Goal: Find specific page/section: Find specific page/section

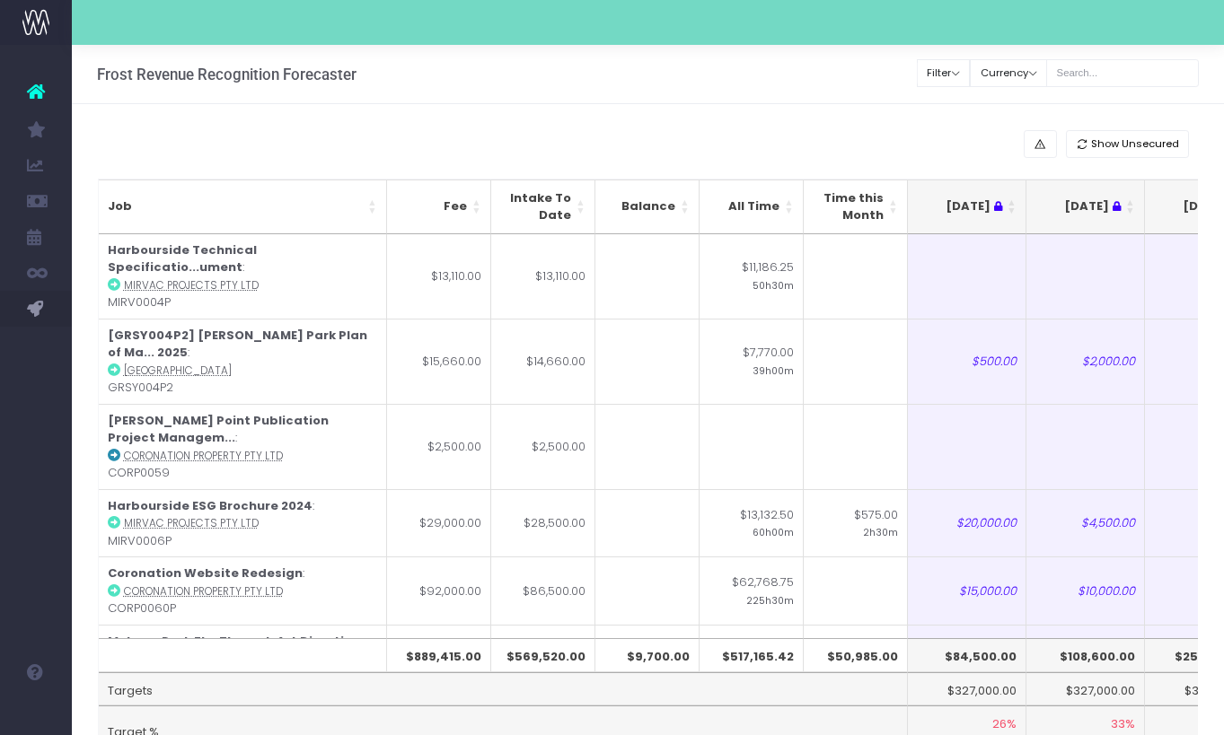
click at [1133, 81] on input "text" at bounding box center [1122, 73] width 153 height 28
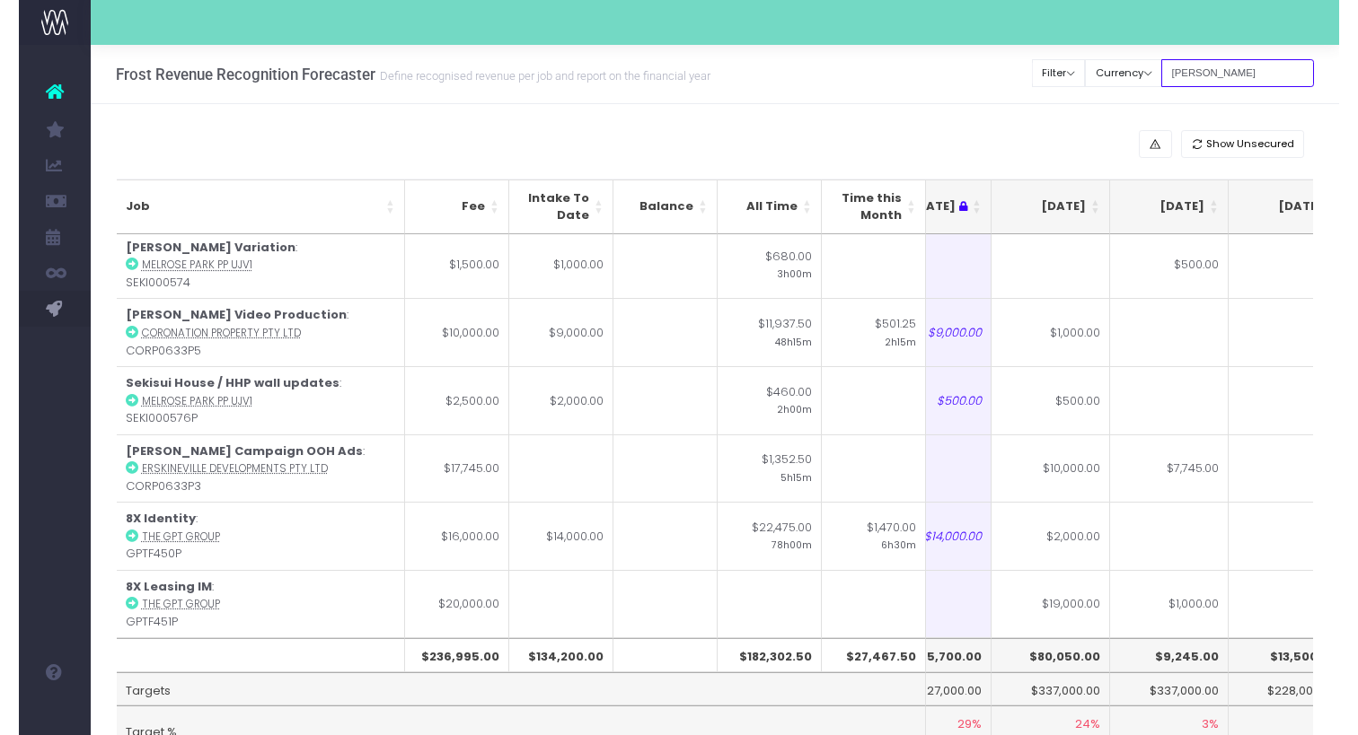
scroll to position [479, 291]
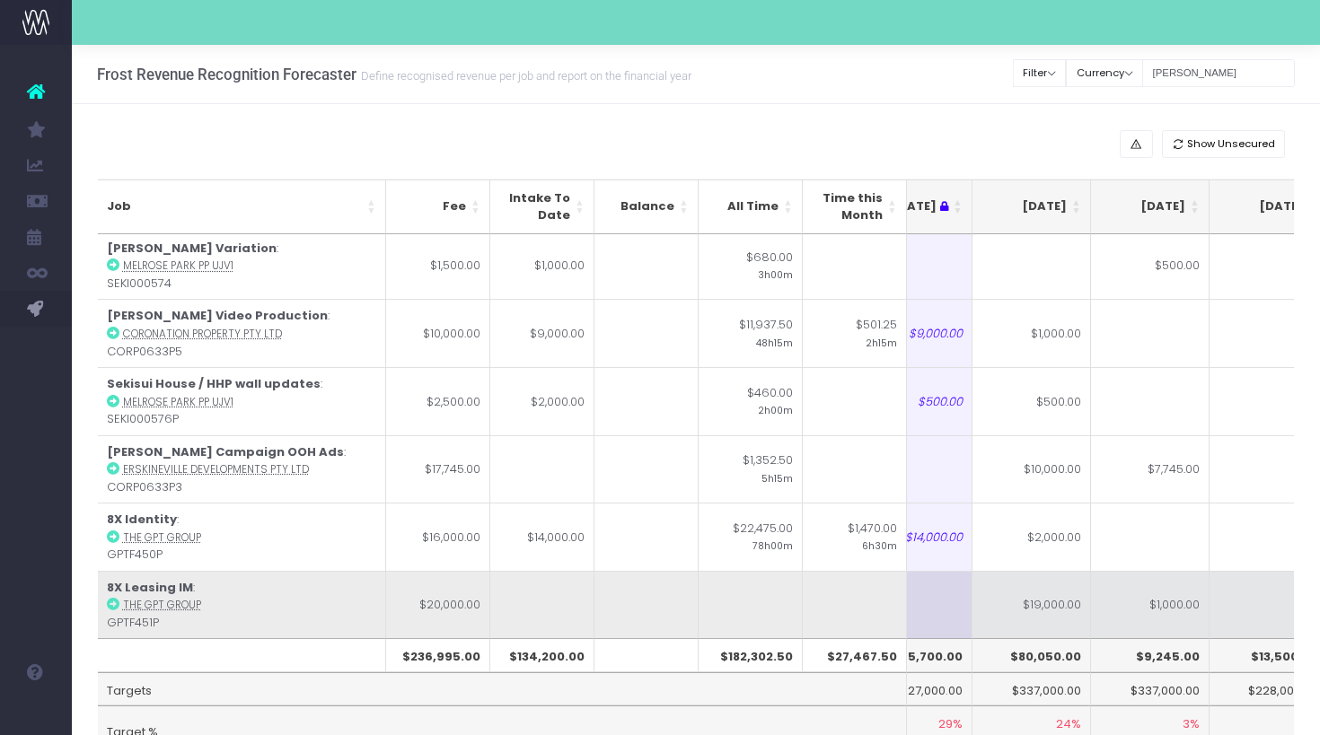
click at [113, 598] on icon at bounding box center [113, 604] width 13 height 13
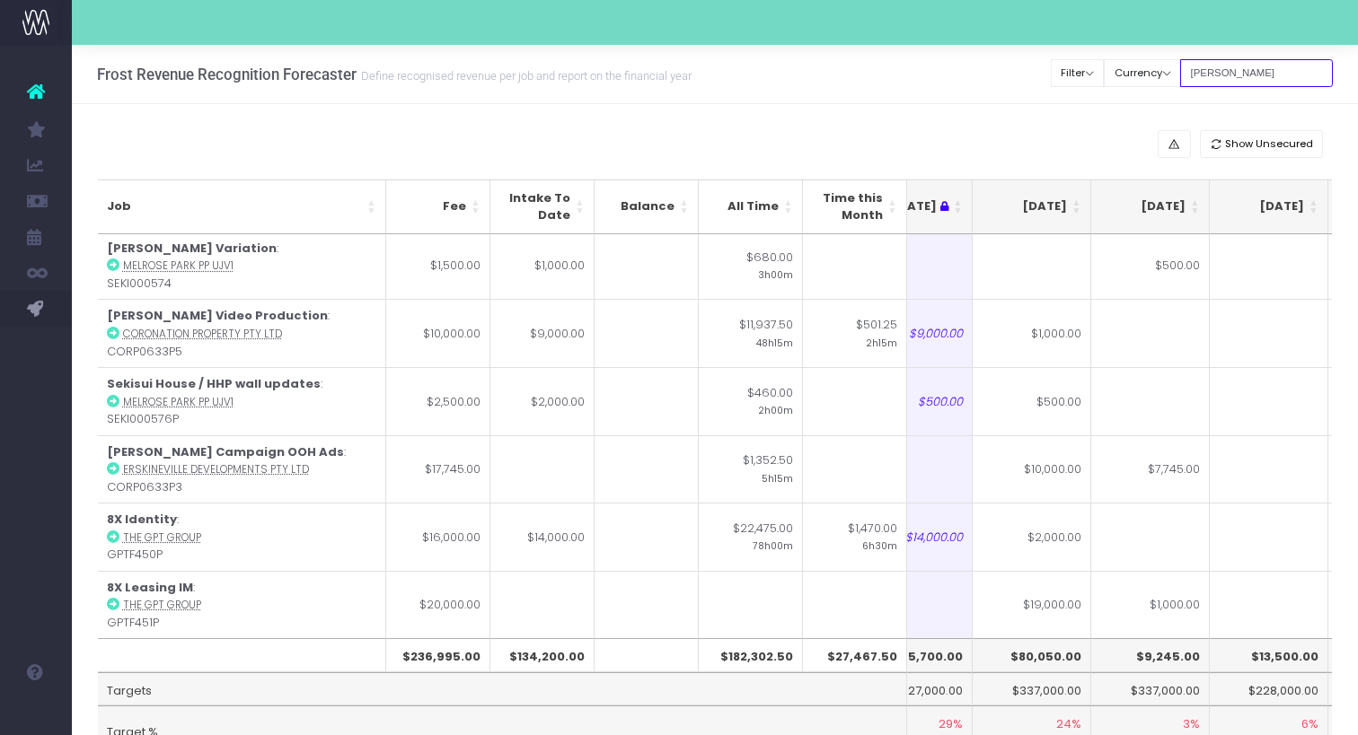
drag, startPoint x: 1258, startPoint y: 72, endPoint x: 1049, endPoint y: 68, distance: 209.3
click at [1049, 68] on div "Frost Revenue Recognition Forecaster Define recognised revenue per job and repo…" at bounding box center [715, 74] width 1286 height 59
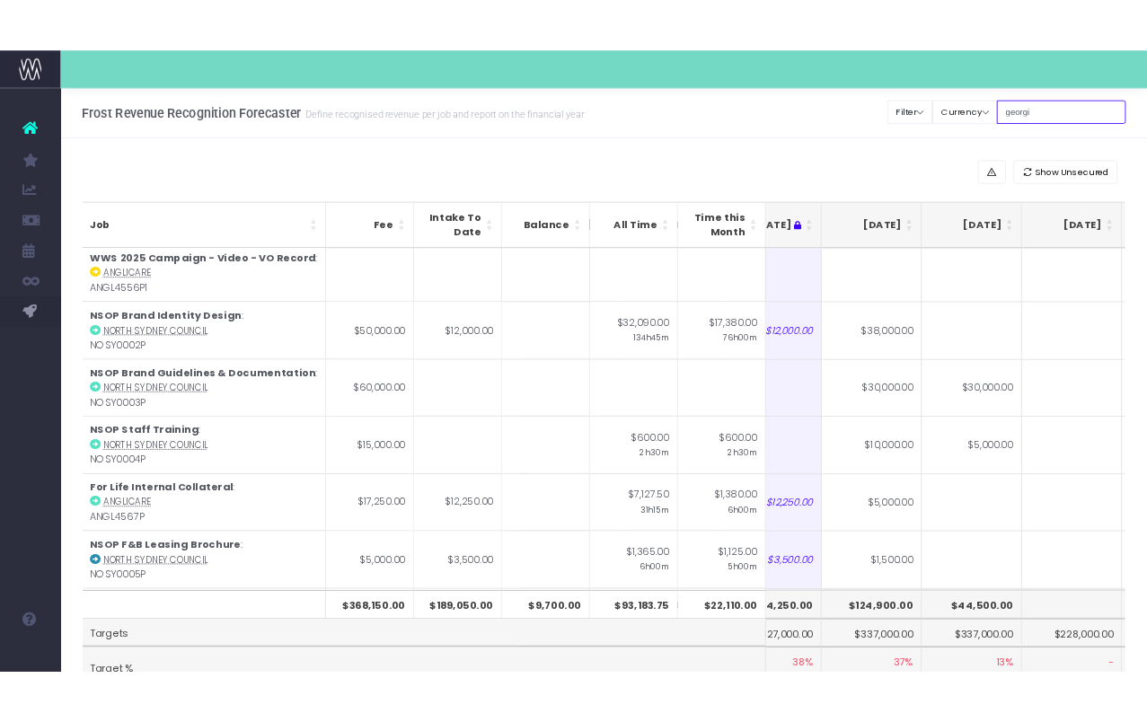
scroll to position [0, 291]
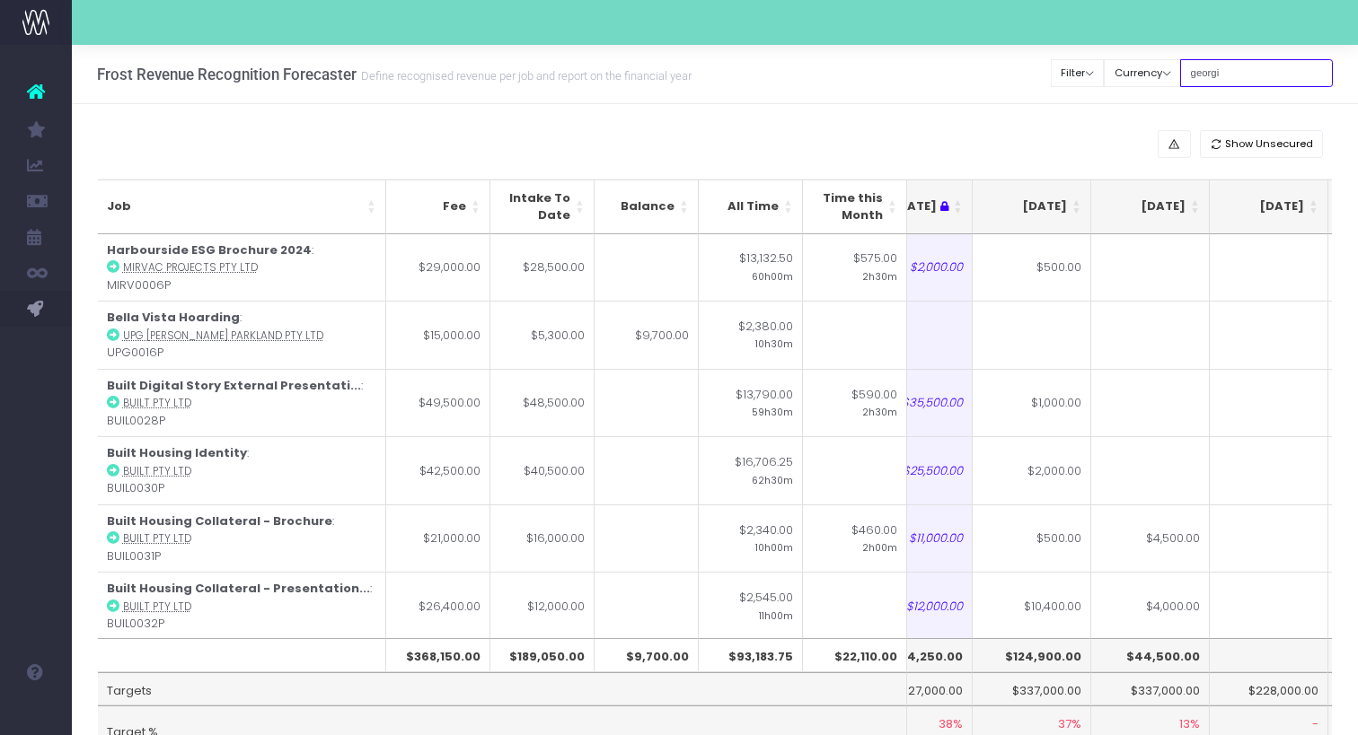
type input "[US_STATE]"
click at [1075, 217] on th "[DATE]" at bounding box center [1031, 207] width 119 height 55
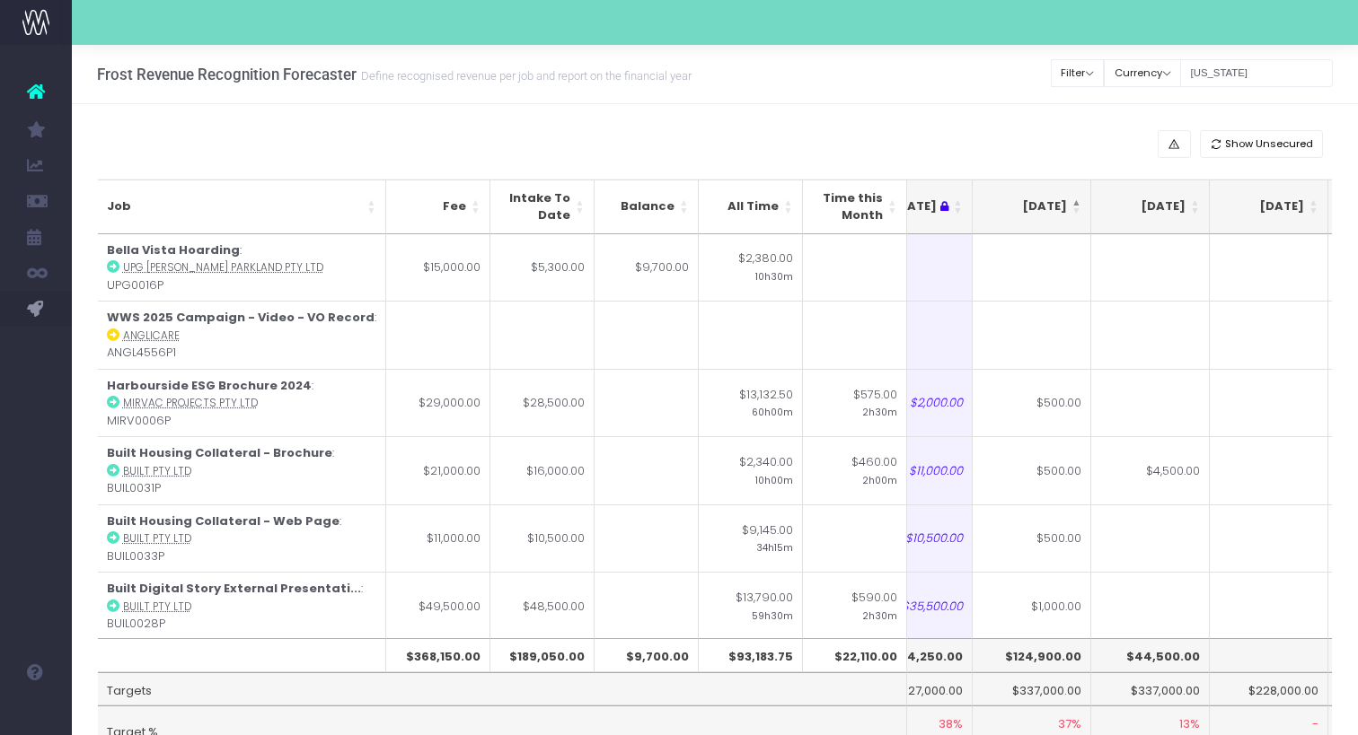
click at [1075, 217] on th "[DATE]" at bounding box center [1031, 207] width 119 height 55
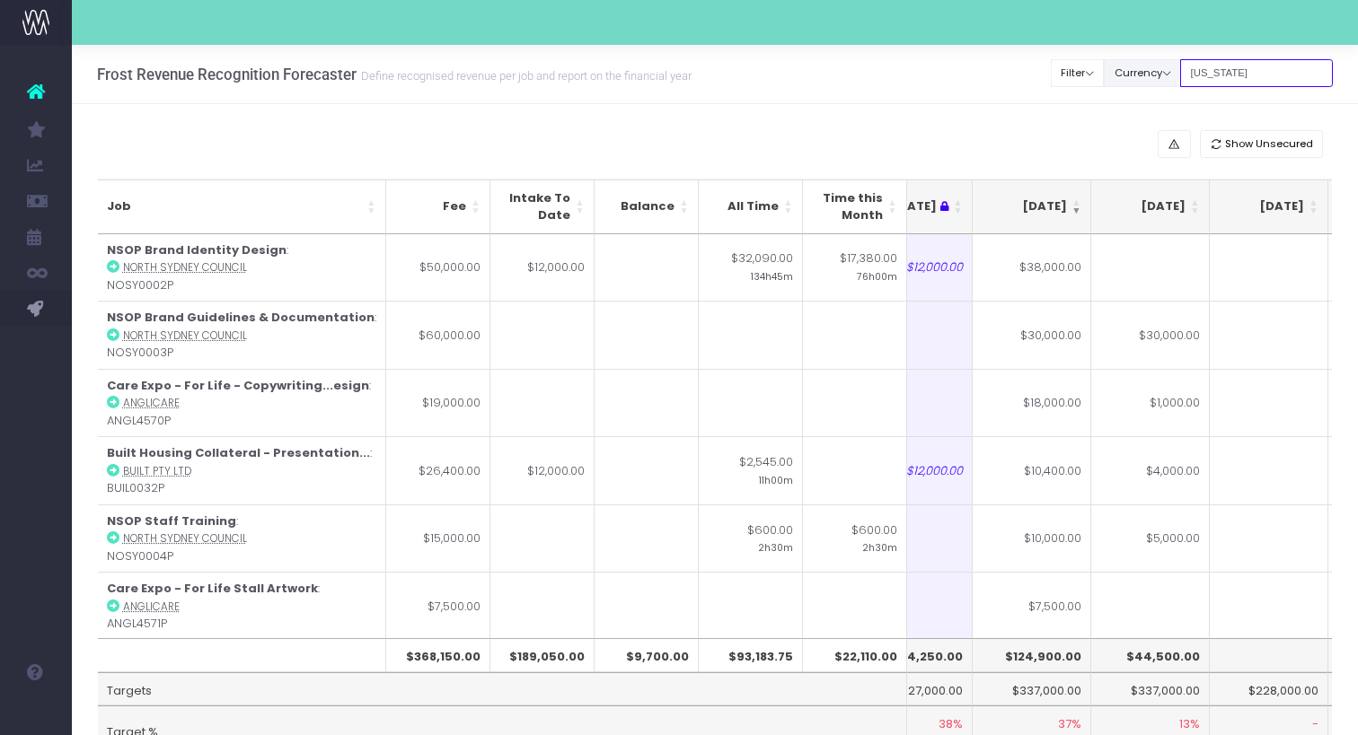
drag, startPoint x: 1263, startPoint y: 78, endPoint x: 1149, endPoint y: 74, distance: 113.2
click at [1149, 74] on div "Clear Filters Filter By Account Manager All [PERSON_NAME] inezritchie [PERSON_N…" at bounding box center [1192, 73] width 281 height 37
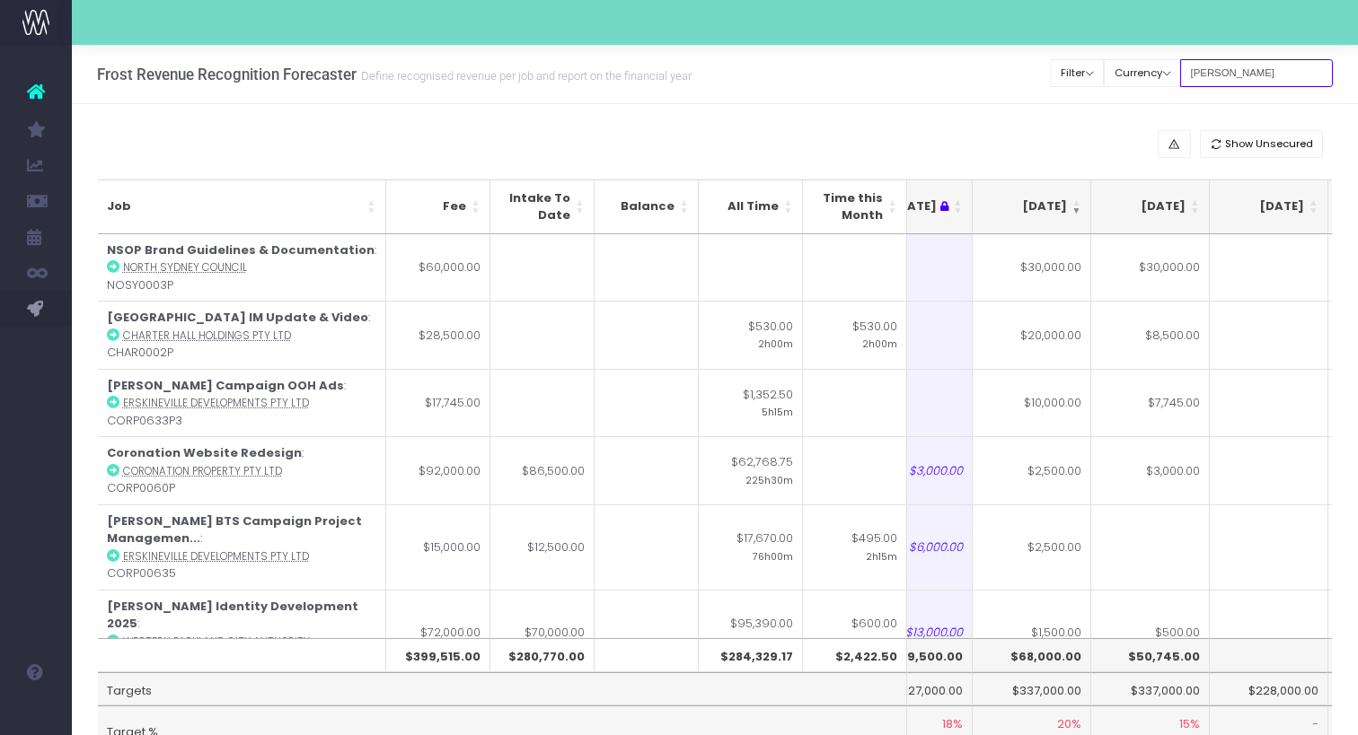
type input "[PERSON_NAME]"
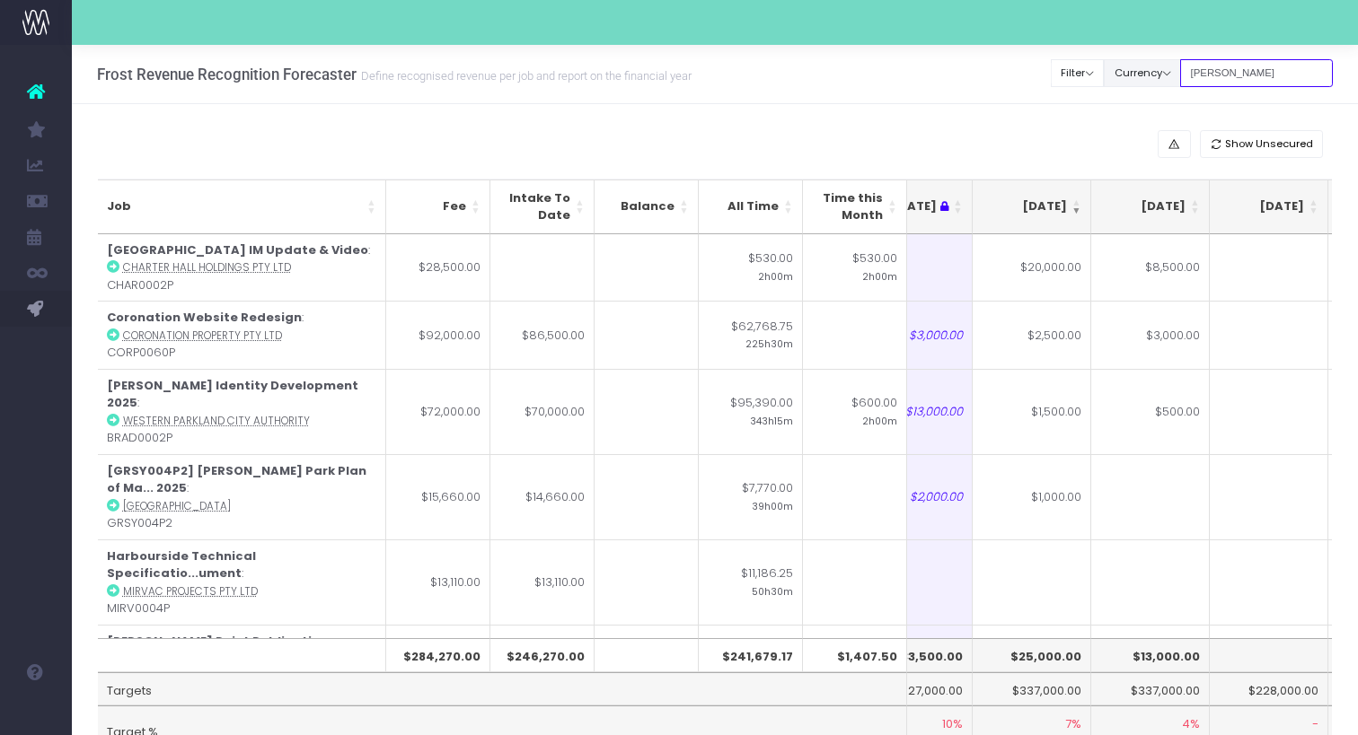
drag, startPoint x: 1240, startPoint y: 79, endPoint x: 1154, endPoint y: 78, distance: 86.2
click at [1154, 78] on div "Clear Filters Filter By Account Manager All [PERSON_NAME] inezritchie [PERSON_N…" at bounding box center [1192, 73] width 281 height 37
